Goal: Task Accomplishment & Management: Use online tool/utility

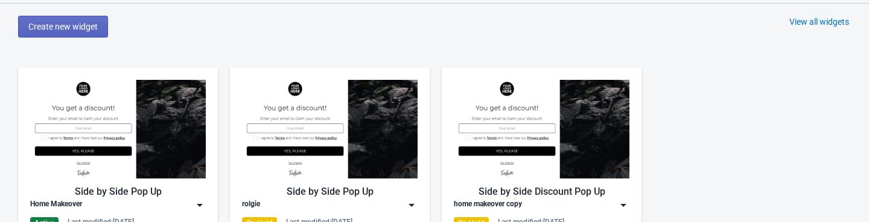
scroll to position [623, 0]
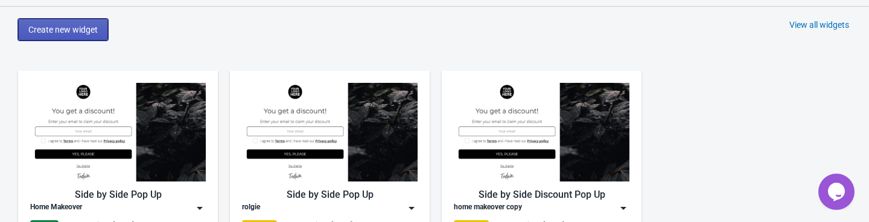
click at [80, 31] on span "Create new widget" at bounding box center [62, 30] width 69 height 10
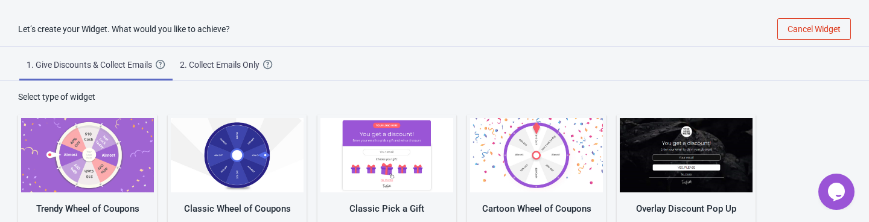
click at [237, 69] on div "2. Collect Emails Only" at bounding box center [221, 65] width 83 height 12
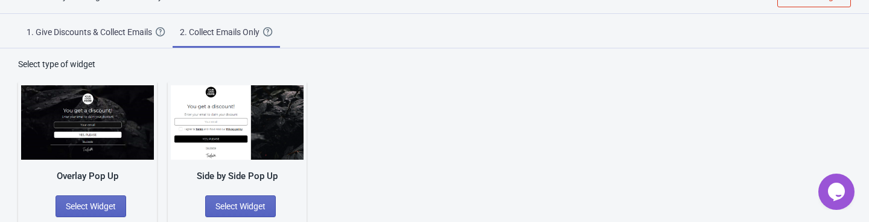
scroll to position [36, 0]
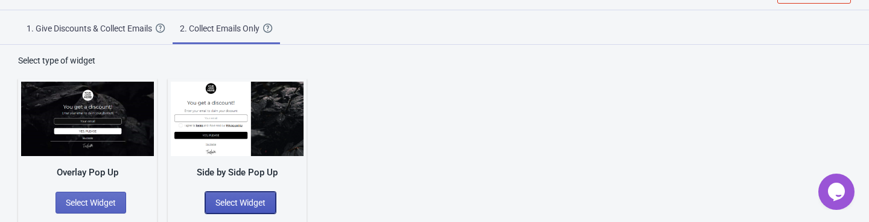
click at [238, 197] on span "Select Widget" at bounding box center [240, 202] width 50 height 10
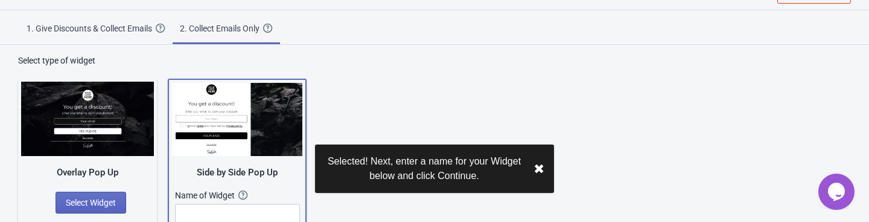
scroll to position [83, 0]
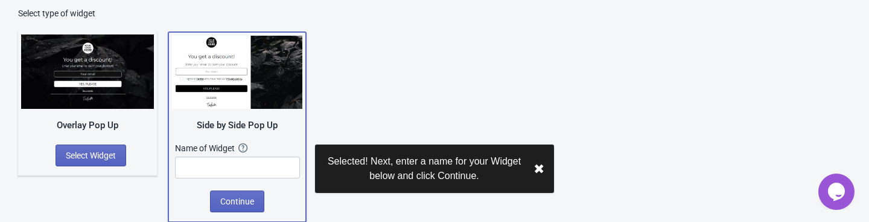
click at [257, 154] on div "Name of Widget The name of your Widget won’t be shown to your visitors. It’s a …" at bounding box center [237, 160] width 125 height 36
click at [257, 164] on input "text" at bounding box center [237, 167] width 125 height 22
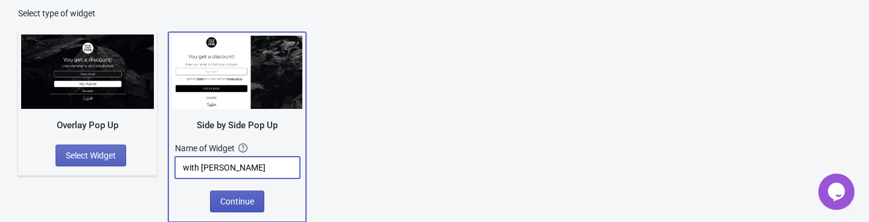
type input "with [PERSON_NAME]"
click at [237, 199] on span "Continue" at bounding box center [237, 201] width 34 height 10
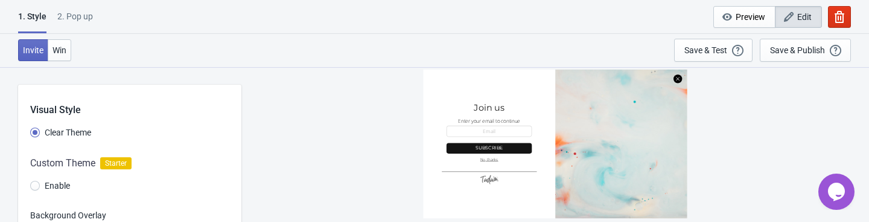
click at [86, 6] on div "1 . Style 2. Pop up 1 . Style 2. Pop up Cancel Widget Preview Edit" at bounding box center [434, 17] width 869 height 34
click at [85, 14] on div "2. Pop up" at bounding box center [75, 20] width 36 height 21
select select "once"
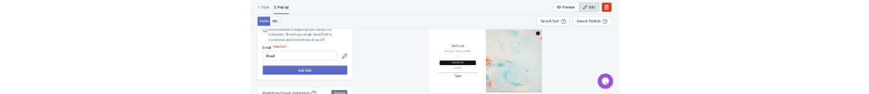
scroll to position [58, 0]
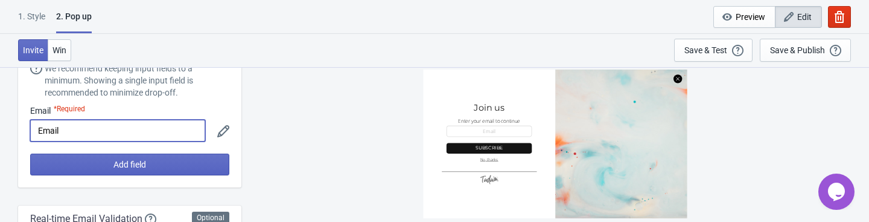
click at [106, 130] on input "Email" at bounding box center [117, 131] width 175 height 22
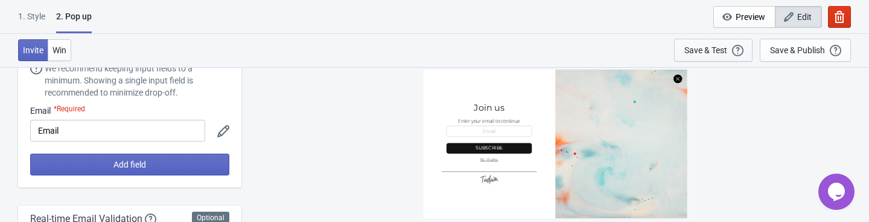
click at [683, 46] on button "Save & Test Open a Widget Preview of your site so that you can try it out. It w…" at bounding box center [713, 50] width 78 height 23
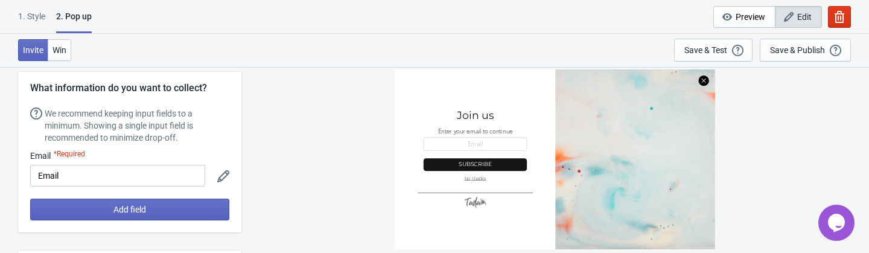
scroll to position [0, 0]
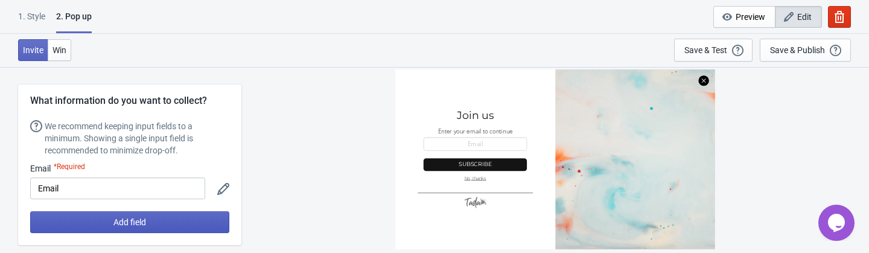
click at [180, 221] on button "Add field" at bounding box center [129, 222] width 199 height 22
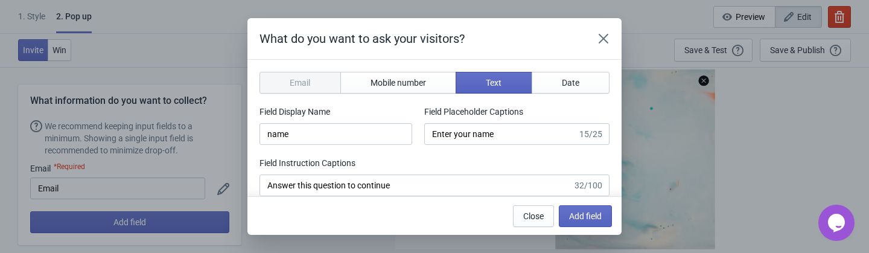
click at [391, 64] on section "Email Mobile number Text Date Field Display Name name Field Placeholder Caption…" at bounding box center [434, 165] width 374 height 211
click at [393, 77] on button "Mobile number" at bounding box center [398, 83] width 116 height 22
type input "phone"
type input "Enter your mobile number"
type input "Next, enter your mobile number to continue"
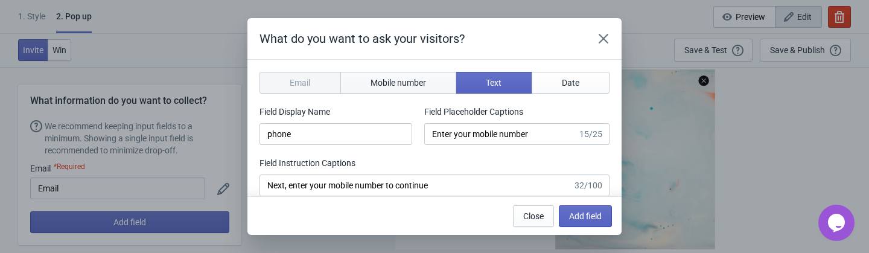
select select "ca"
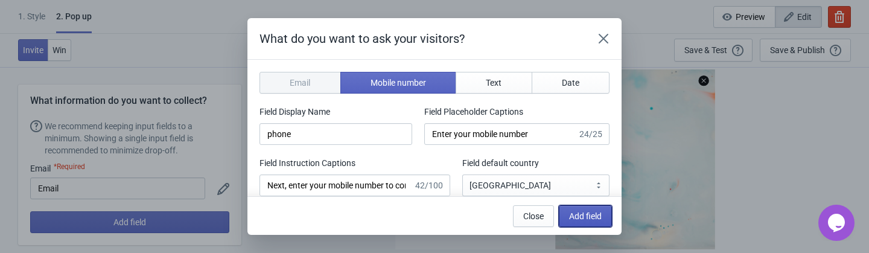
click at [610, 219] on button "Add field" at bounding box center [585, 216] width 53 height 22
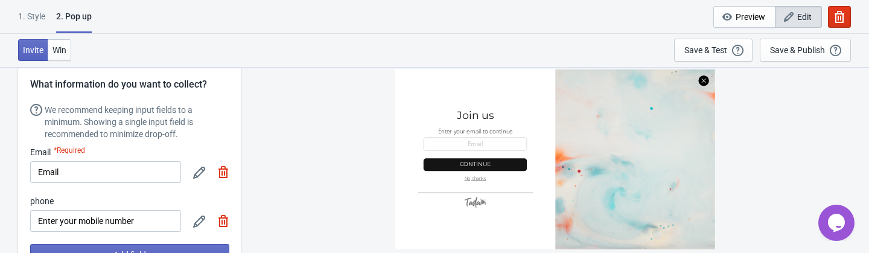
scroll to position [24, 0]
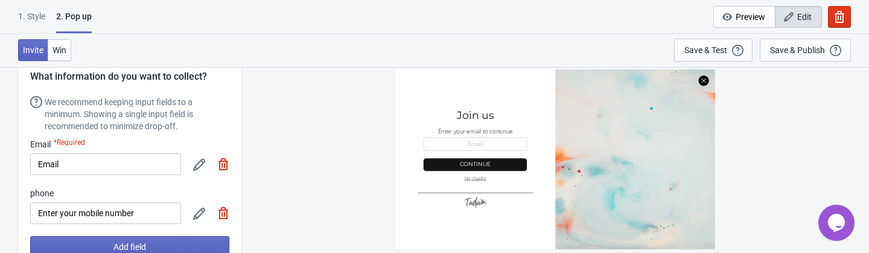
click at [226, 168] on img at bounding box center [223, 164] width 12 height 12
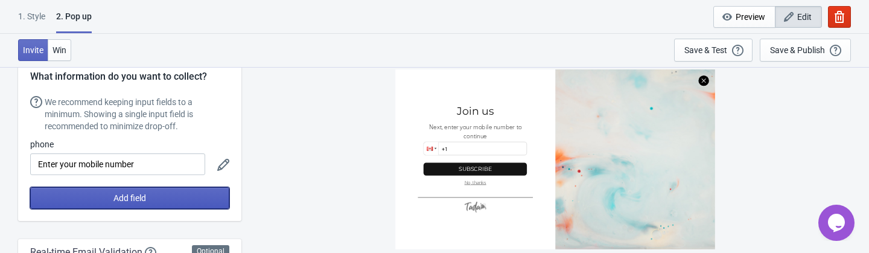
click at [193, 191] on button "Add field" at bounding box center [129, 198] width 199 height 22
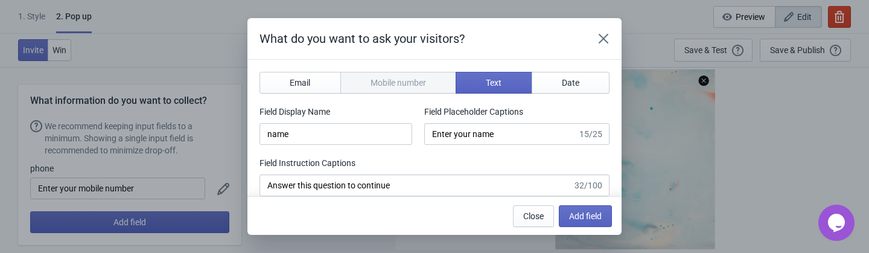
scroll to position [0, 0]
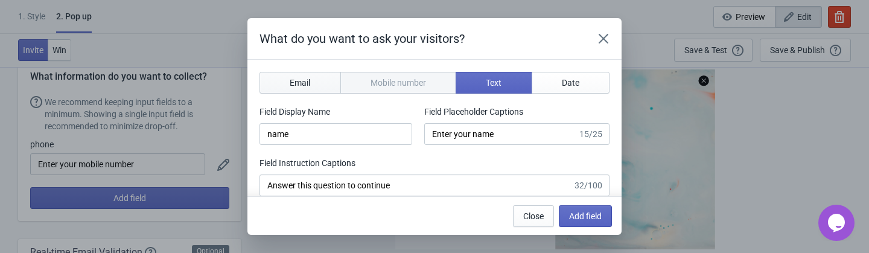
click at [319, 82] on button "Email" at bounding box center [300, 83] width 81 height 22
type input "email"
type input "Enter your email"
type input "Enter your email to continue"
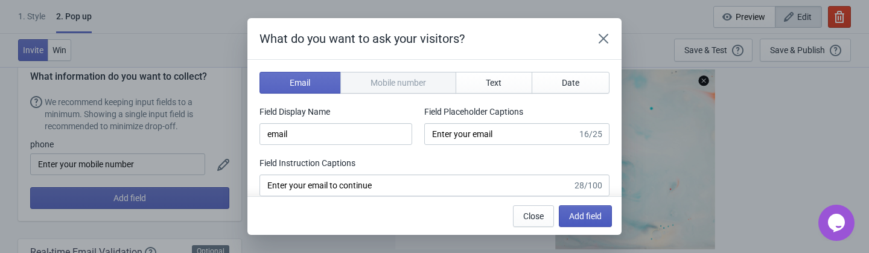
click at [588, 213] on span "Add field" at bounding box center [585, 216] width 33 height 10
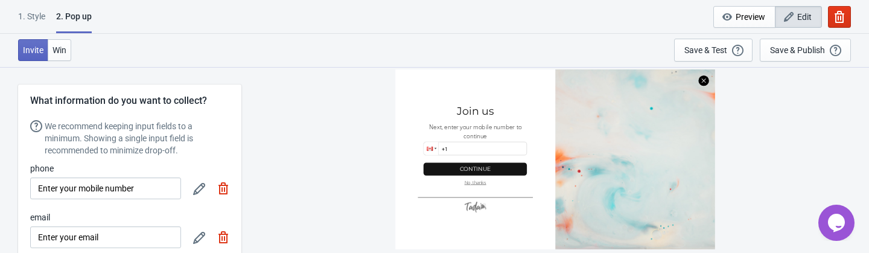
scroll to position [24, 0]
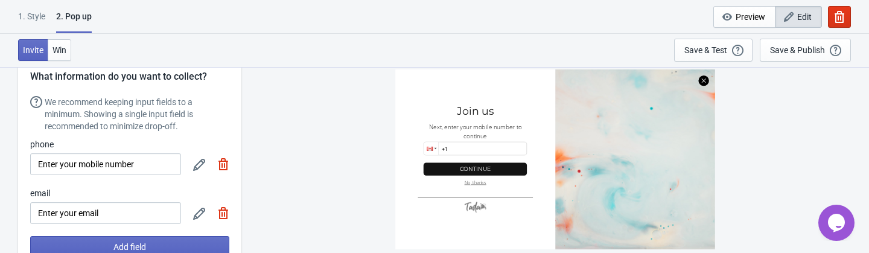
click at [224, 162] on img at bounding box center [223, 164] width 12 height 12
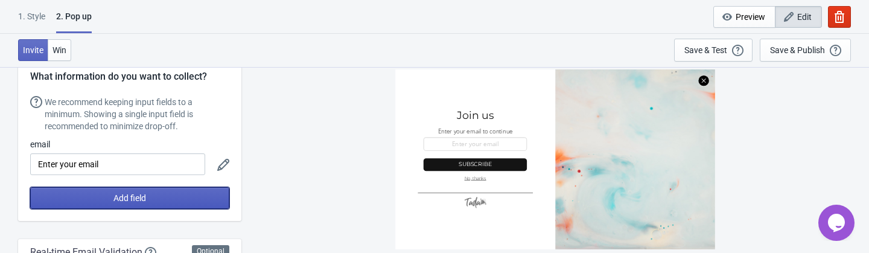
click at [192, 190] on button "Add field" at bounding box center [129, 198] width 199 height 22
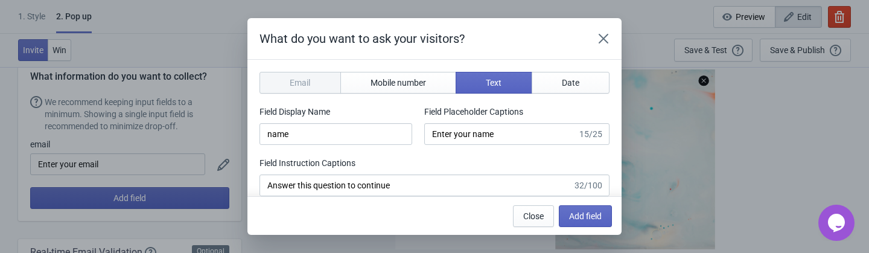
scroll to position [0, 0]
click at [389, 89] on button "Mobile number" at bounding box center [398, 83] width 116 height 22
type input "phone"
type input "Enter your mobile number"
type input "Next, enter your mobile number to continue"
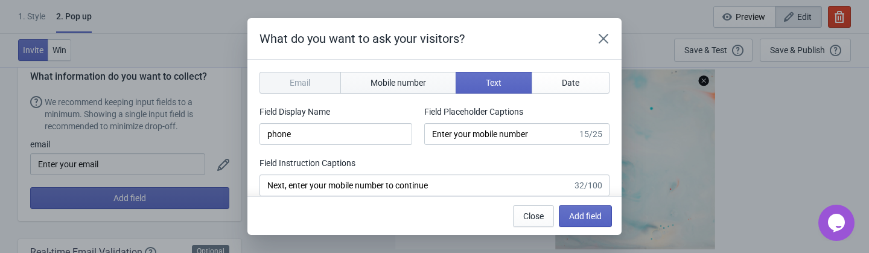
select select "ca"
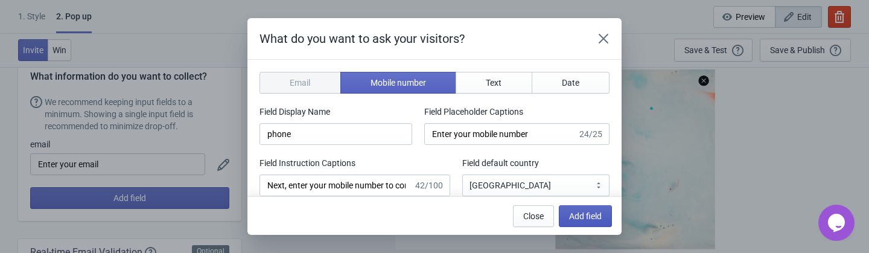
click at [590, 220] on span "Add field" at bounding box center [585, 216] width 33 height 10
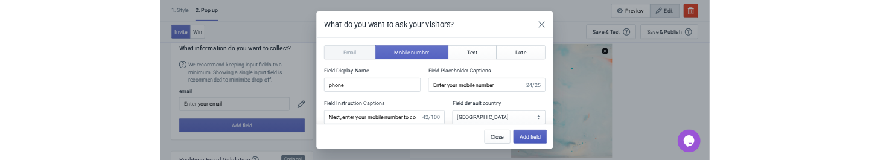
scroll to position [24, 0]
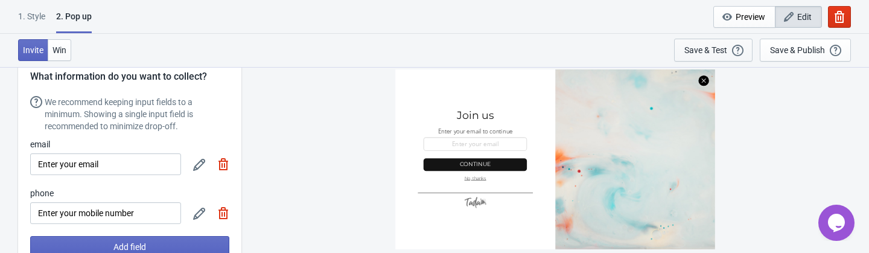
click at [709, 47] on div "Save & Test" at bounding box center [705, 50] width 43 height 10
click at [619, 221] on div "SASDERWERT3H Join us Enter your email to continue email-input Continue No, than…" at bounding box center [555, 159] width 616 height 186
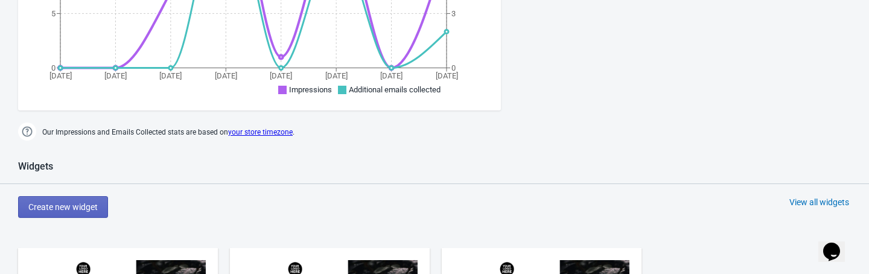
click at [808, 206] on div "View all widgets" at bounding box center [820, 202] width 60 height 12
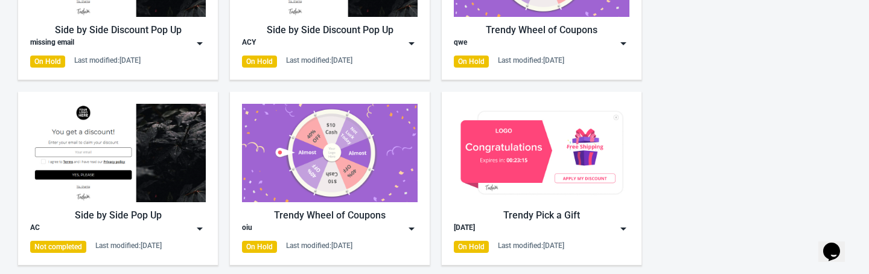
scroll to position [597, 0]
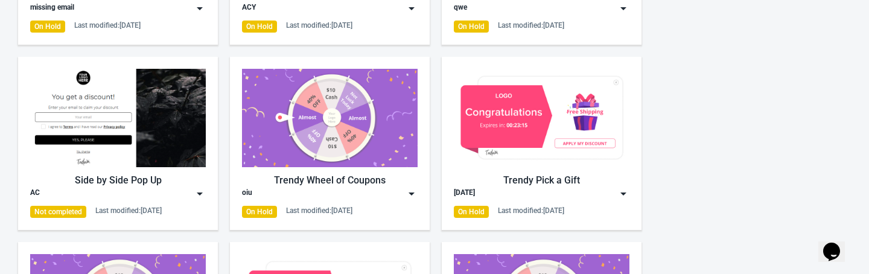
click at [404, 191] on div "oiu" at bounding box center [330, 194] width 176 height 12
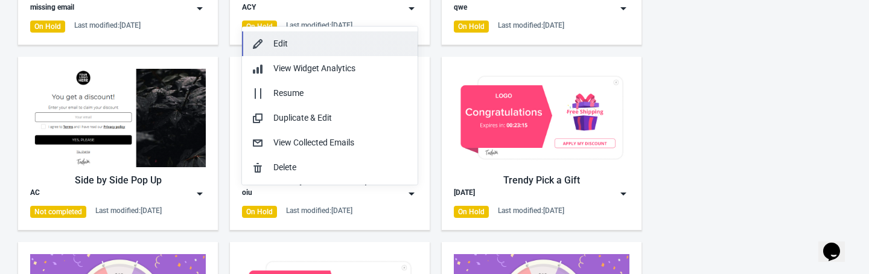
click at [324, 46] on div "Edit" at bounding box center [340, 43] width 135 height 13
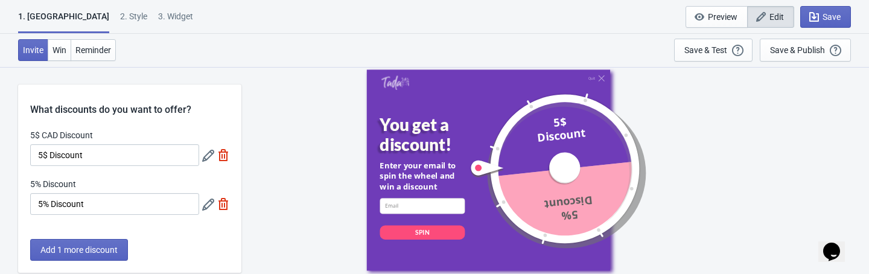
click at [158, 14] on div "3. Widget" at bounding box center [175, 20] width 35 height 21
select select "1"
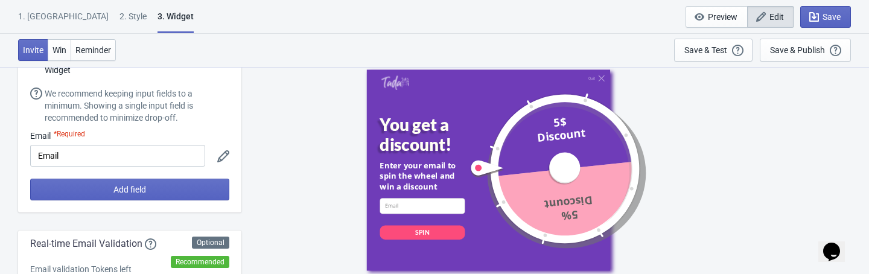
scroll to position [93, 0]
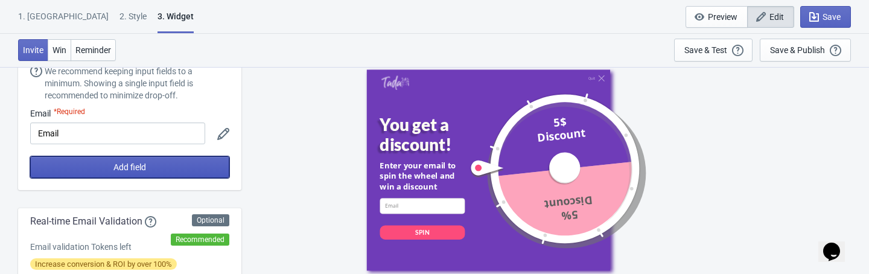
click at [171, 162] on button "Add field" at bounding box center [129, 167] width 199 height 22
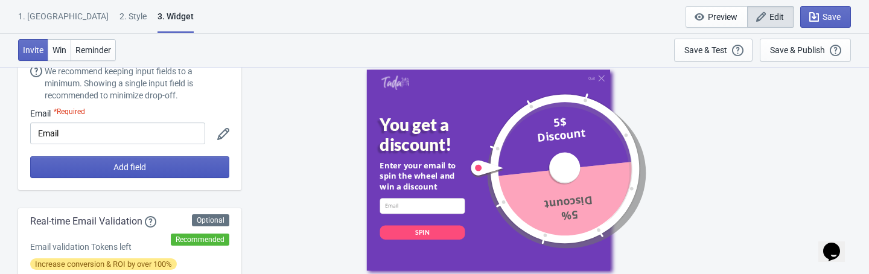
scroll to position [0, 0]
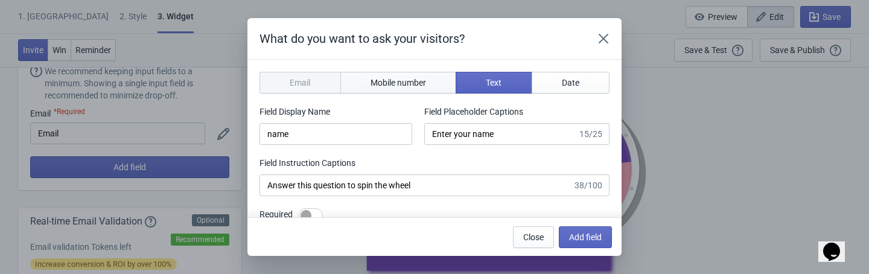
click at [398, 76] on button "Mobile number" at bounding box center [398, 83] width 116 height 22
type input "phone"
type input "Enter your mobile number"
type input "Next, enter your mobile number to spin the wheel"
select select "ca"
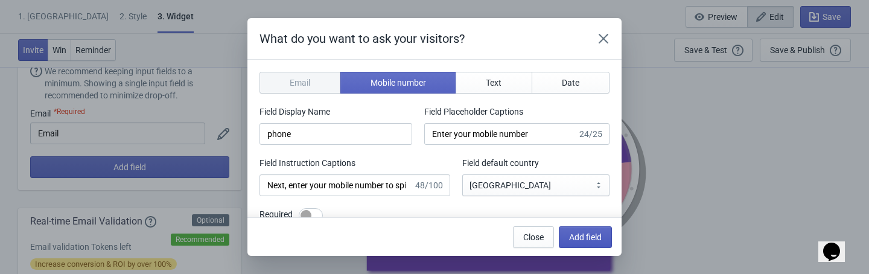
click at [589, 240] on span "Add field" at bounding box center [585, 237] width 33 height 10
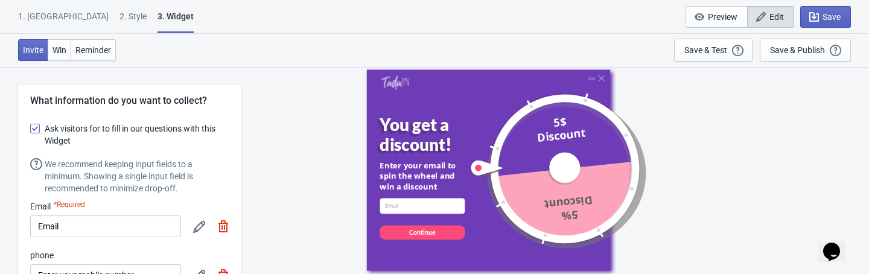
scroll to position [93, 0]
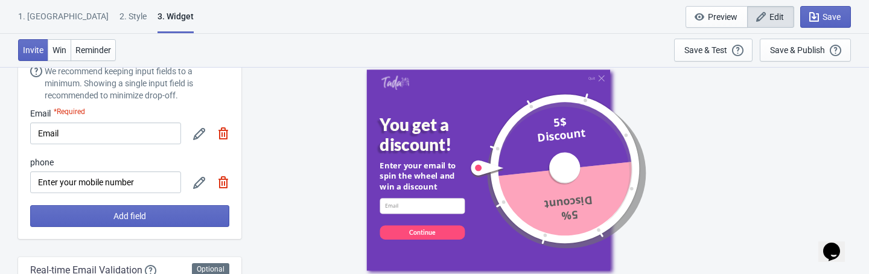
click at [225, 130] on img at bounding box center [223, 133] width 12 height 12
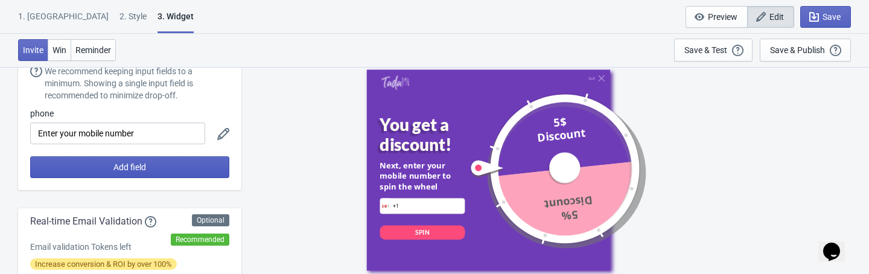
click at [175, 164] on button "Add field" at bounding box center [129, 167] width 199 height 22
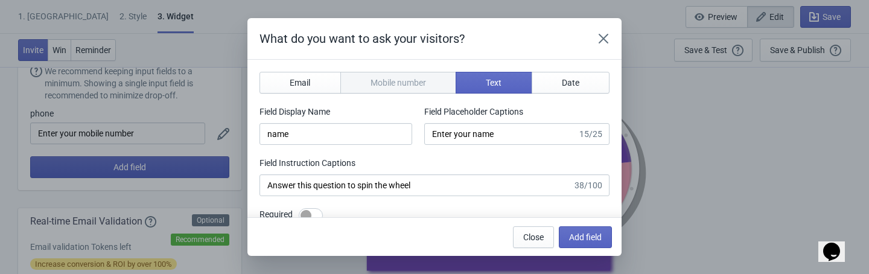
scroll to position [0, 0]
click at [307, 77] on button "Email" at bounding box center [300, 83] width 81 height 22
type input "email"
type input "Enter your email"
type input "Enter your email to spin the wheel and win a discount"
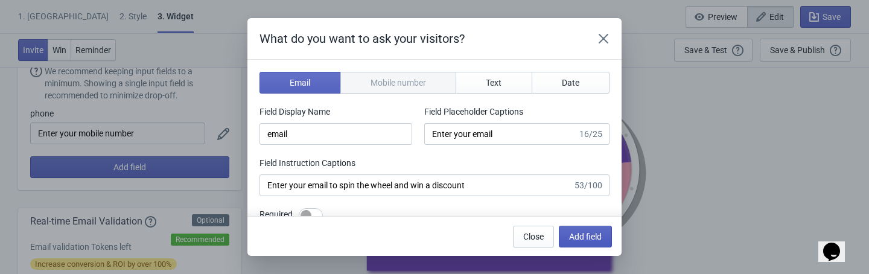
click at [576, 236] on span "Add field" at bounding box center [585, 237] width 33 height 10
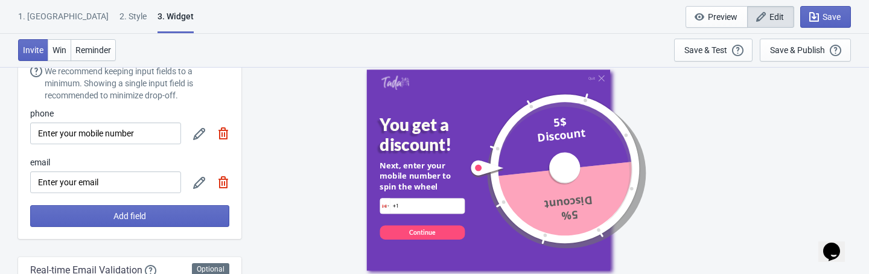
click at [224, 127] on div at bounding box center [211, 134] width 36 height 22
click at [225, 136] on img at bounding box center [223, 133] width 12 height 12
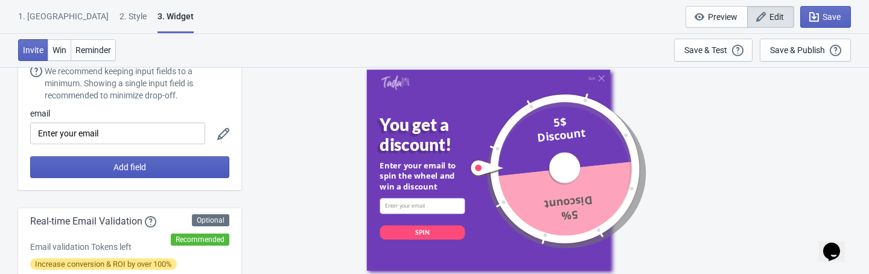
click at [155, 173] on button "Add field" at bounding box center [129, 167] width 199 height 22
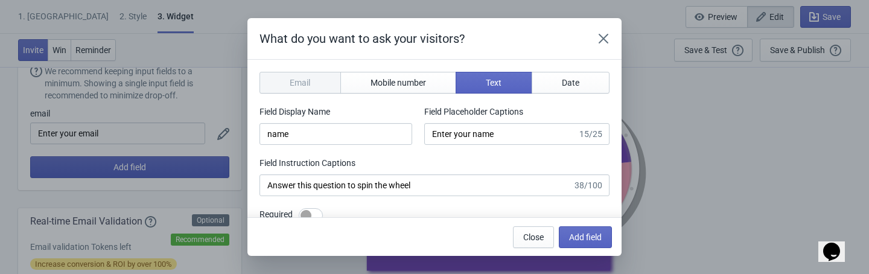
scroll to position [0, 0]
click at [389, 80] on span "Mobile number" at bounding box center [399, 83] width 56 height 10
type input "phone"
type input "Enter your mobile number"
type input "Next, enter your mobile number to spin the wheel"
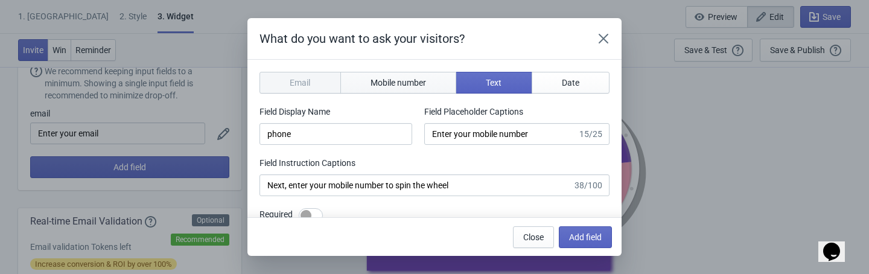
select select "ca"
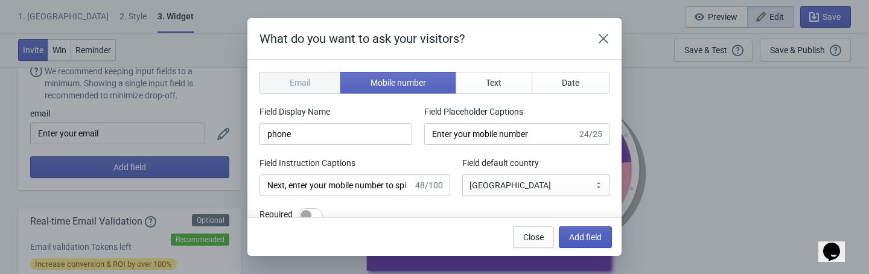
click at [581, 242] on button "Add field" at bounding box center [585, 237] width 53 height 22
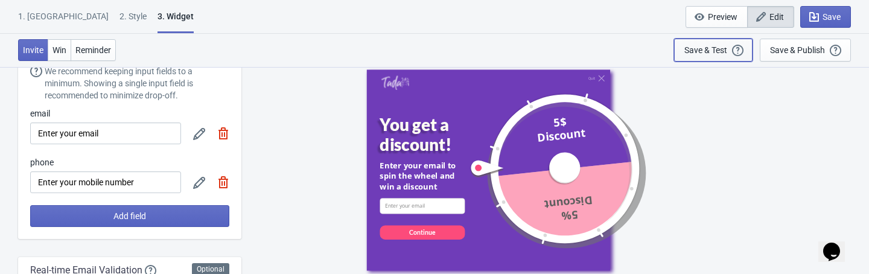
click at [719, 54] on div "Save & Test" at bounding box center [705, 50] width 43 height 10
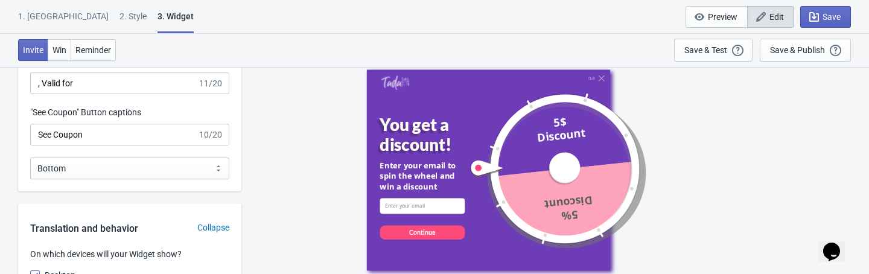
scroll to position [1448, 0]
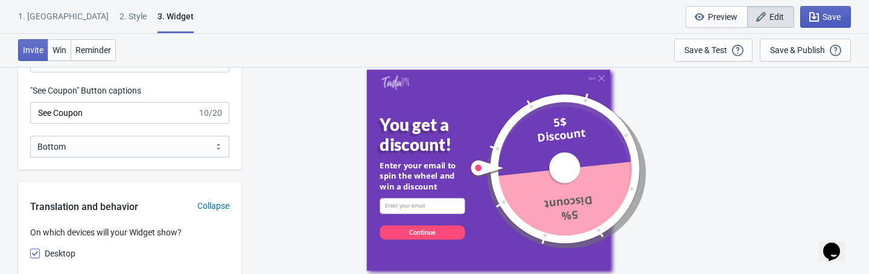
click at [841, 14] on button "Save" at bounding box center [825, 17] width 51 height 22
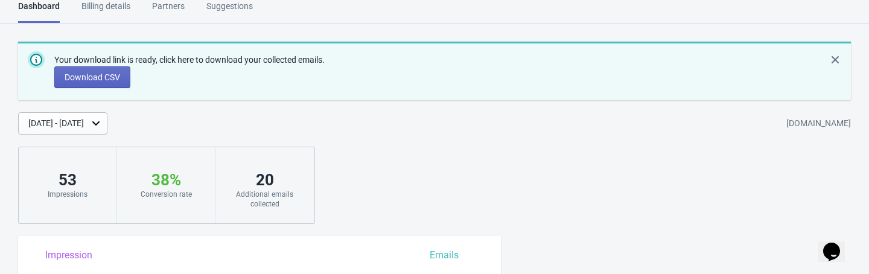
scroll to position [1082, 0]
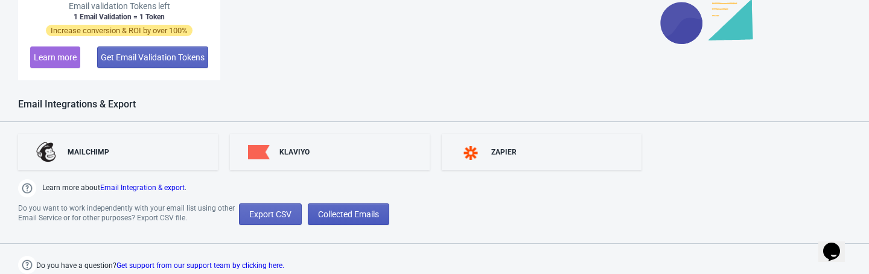
click at [360, 216] on span "Collected Emails" at bounding box center [348, 214] width 61 height 10
